Goal: Information Seeking & Learning: Learn about a topic

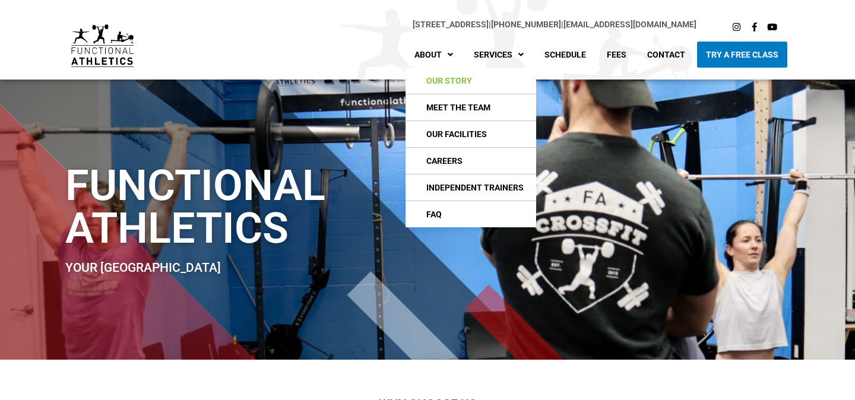
click at [435, 83] on link "Our Story" at bounding box center [471, 81] width 131 height 26
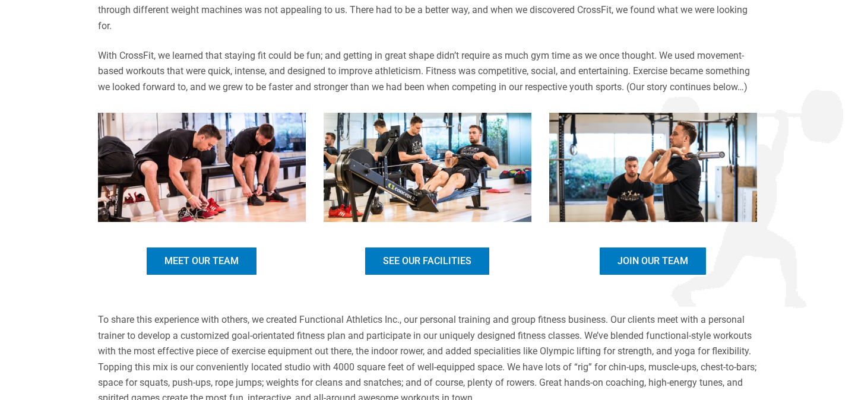
scroll to position [490, 0]
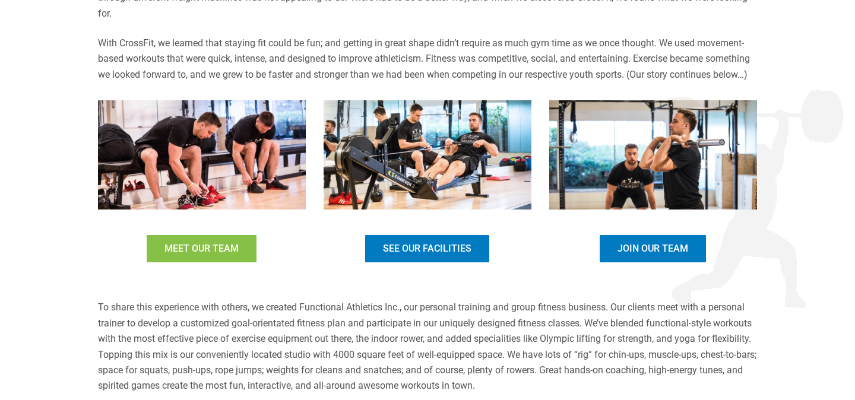
click at [228, 264] on link "Meet Our Team" at bounding box center [201, 248] width 113 height 31
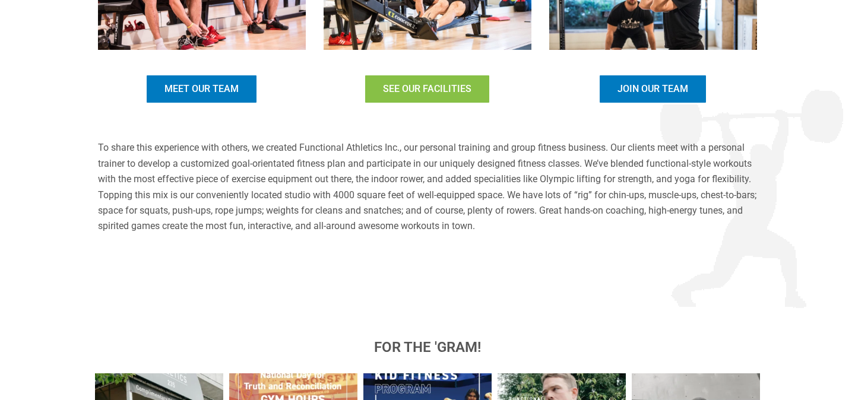
scroll to position [648, 0]
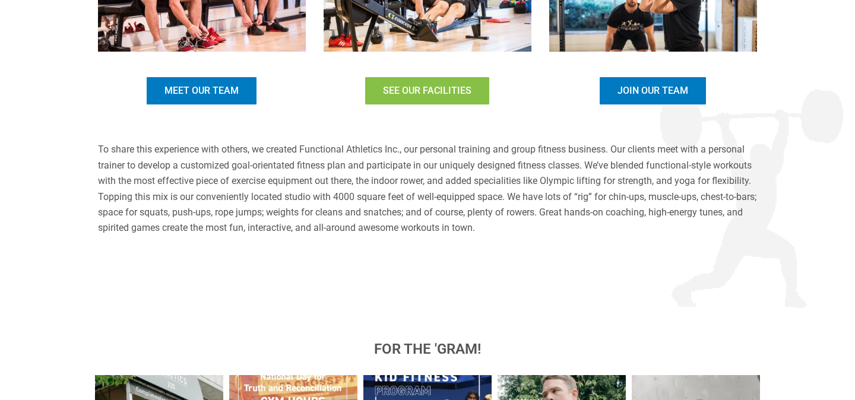
click at [417, 95] on link "See Our Facilities" at bounding box center [427, 90] width 128 height 31
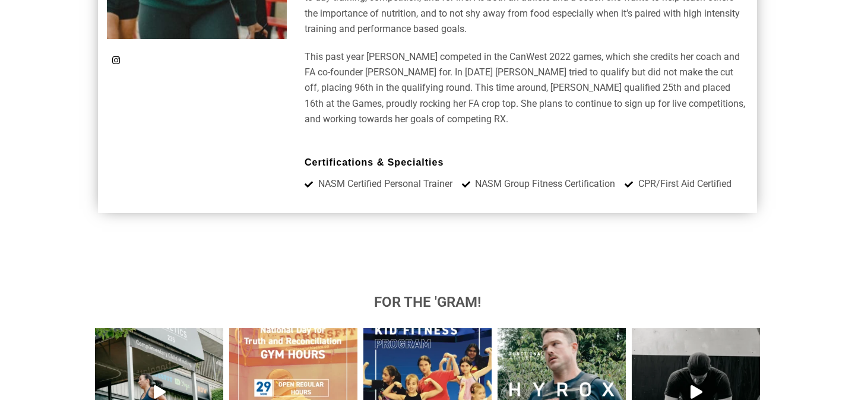
scroll to position [4429, 0]
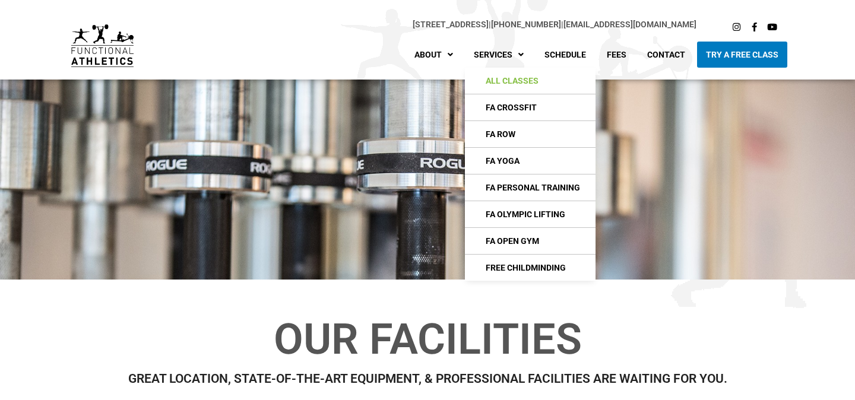
click at [500, 77] on link "All Classes" at bounding box center [530, 81] width 131 height 26
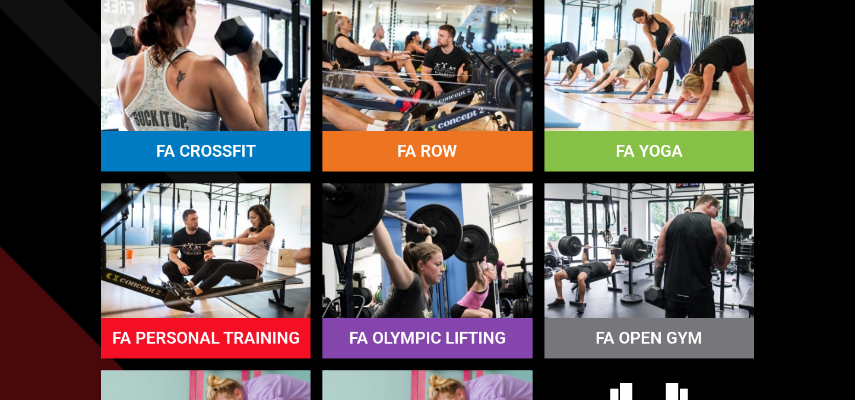
scroll to position [686, 0]
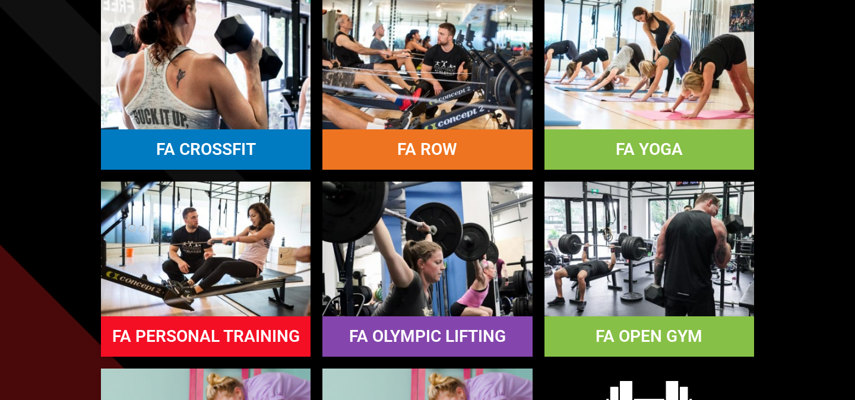
click at [604, 315] on img at bounding box center [649, 249] width 210 height 134
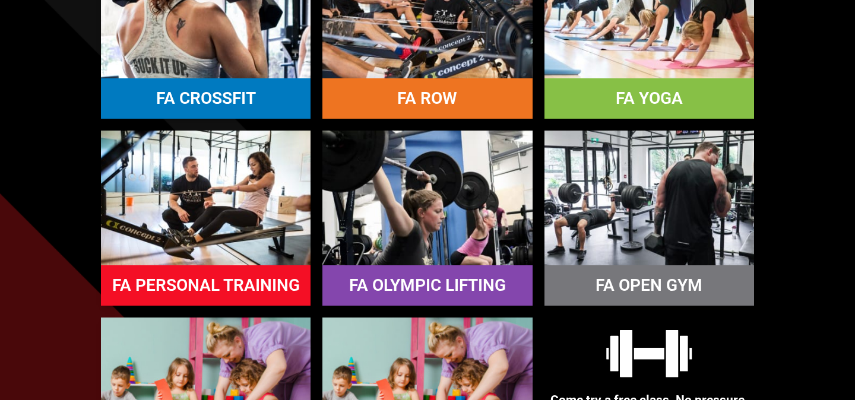
scroll to position [617, 0]
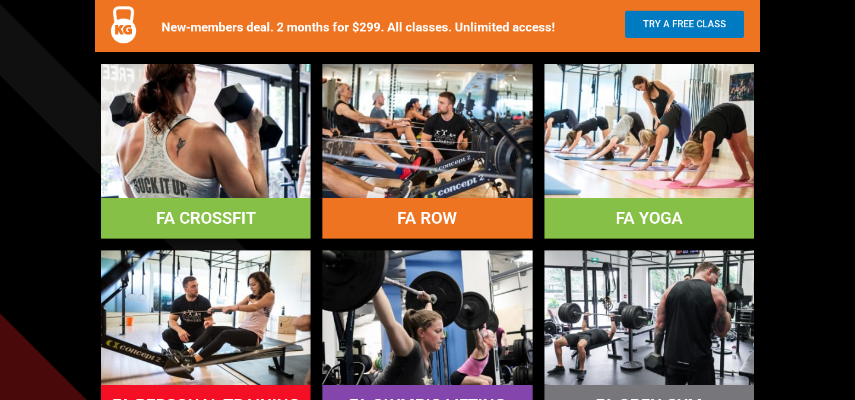
click at [220, 192] on img at bounding box center [206, 131] width 210 height 134
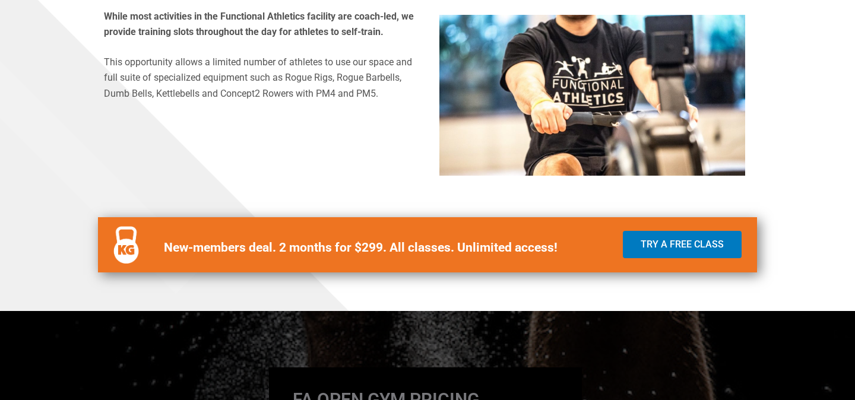
scroll to position [328, 0]
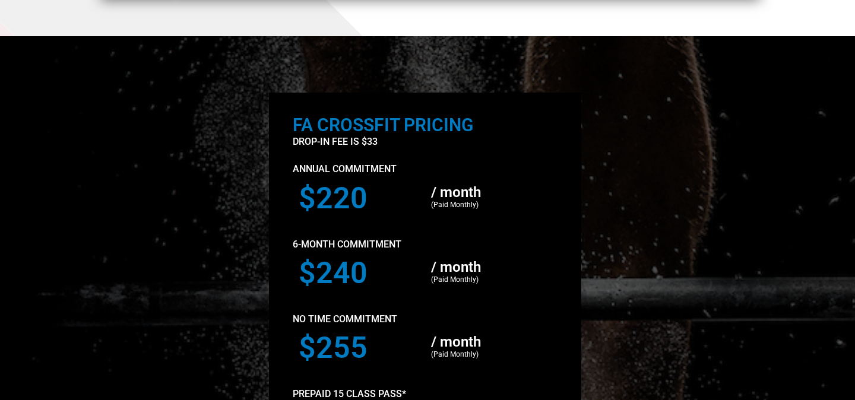
scroll to position [766, 0]
